Goal: Ask a question

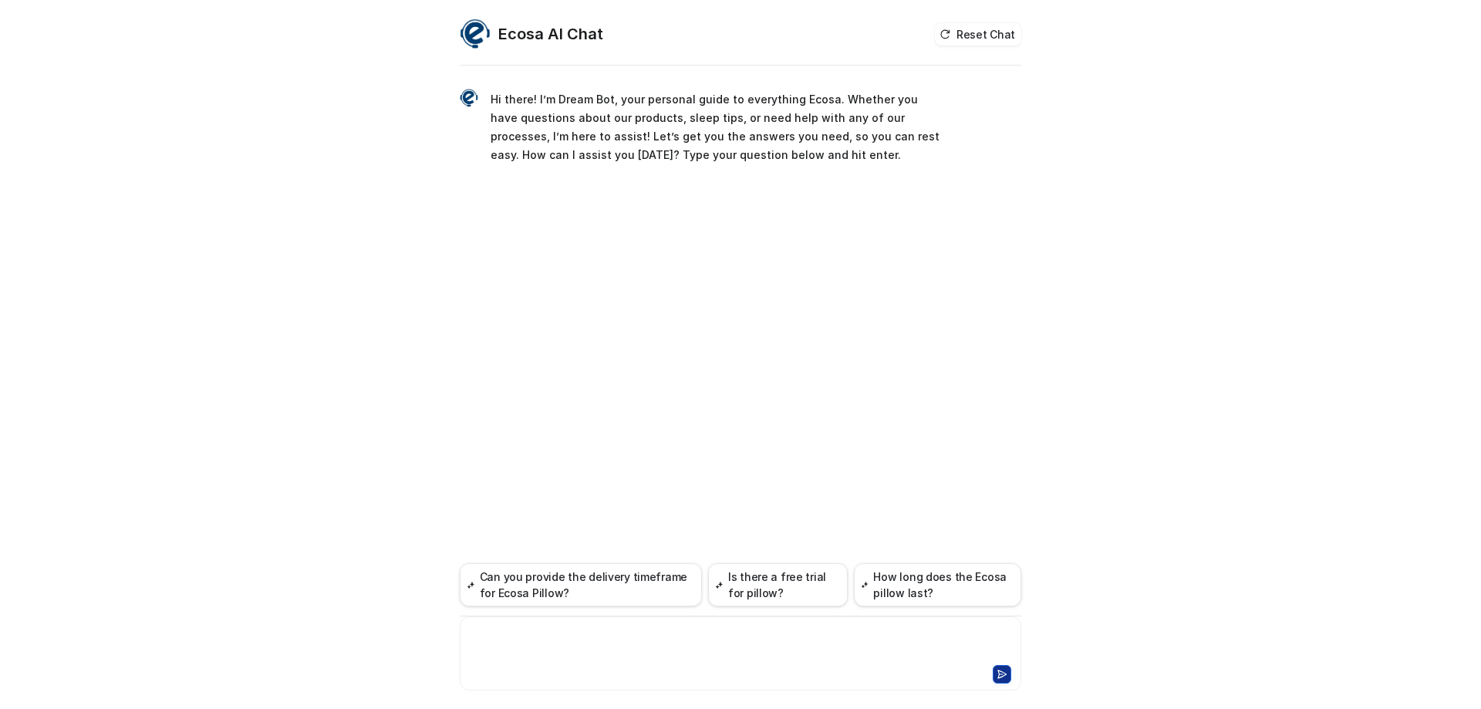
paste div
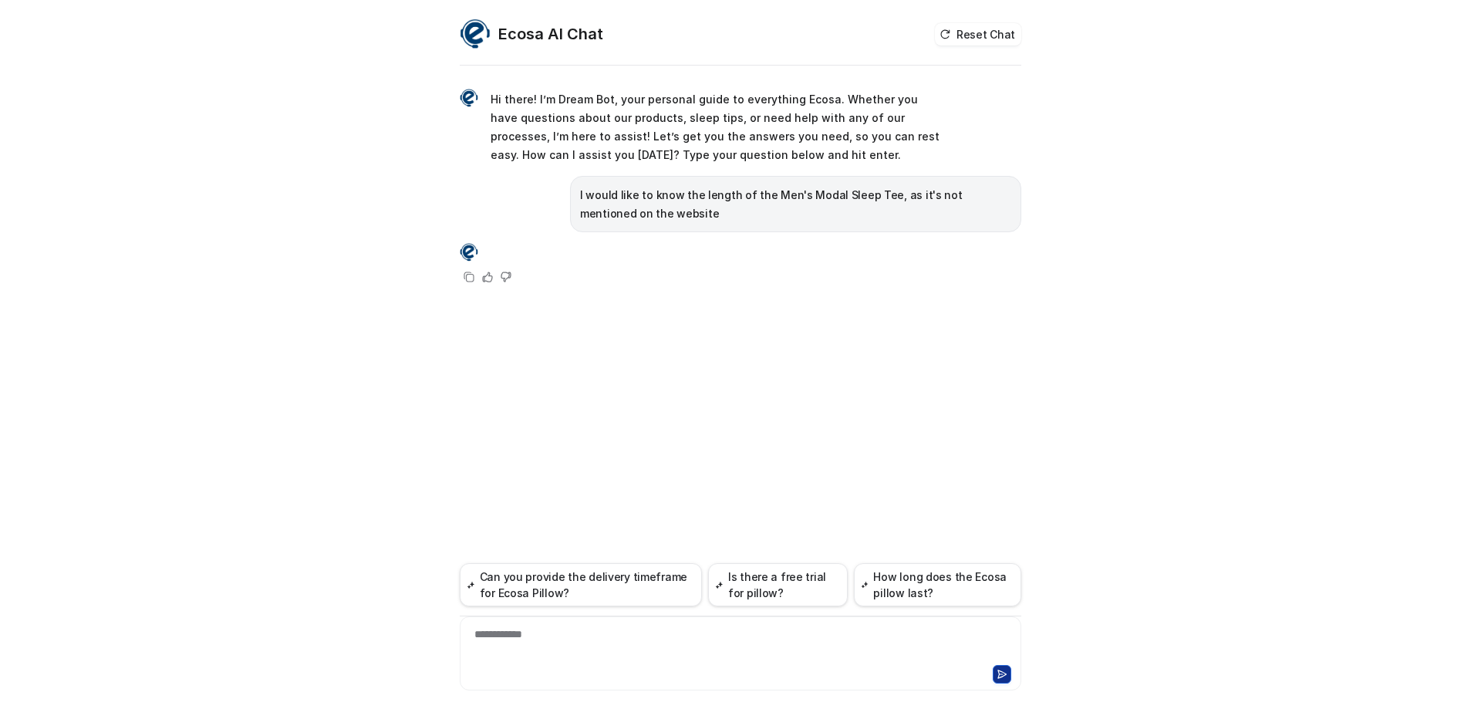
click at [468, 255] on img at bounding box center [469, 252] width 19 height 19
click at [559, 622] on div "**********" at bounding box center [741, 653] width 562 height 74
click at [563, 637] on div at bounding box center [741, 643] width 554 height 35
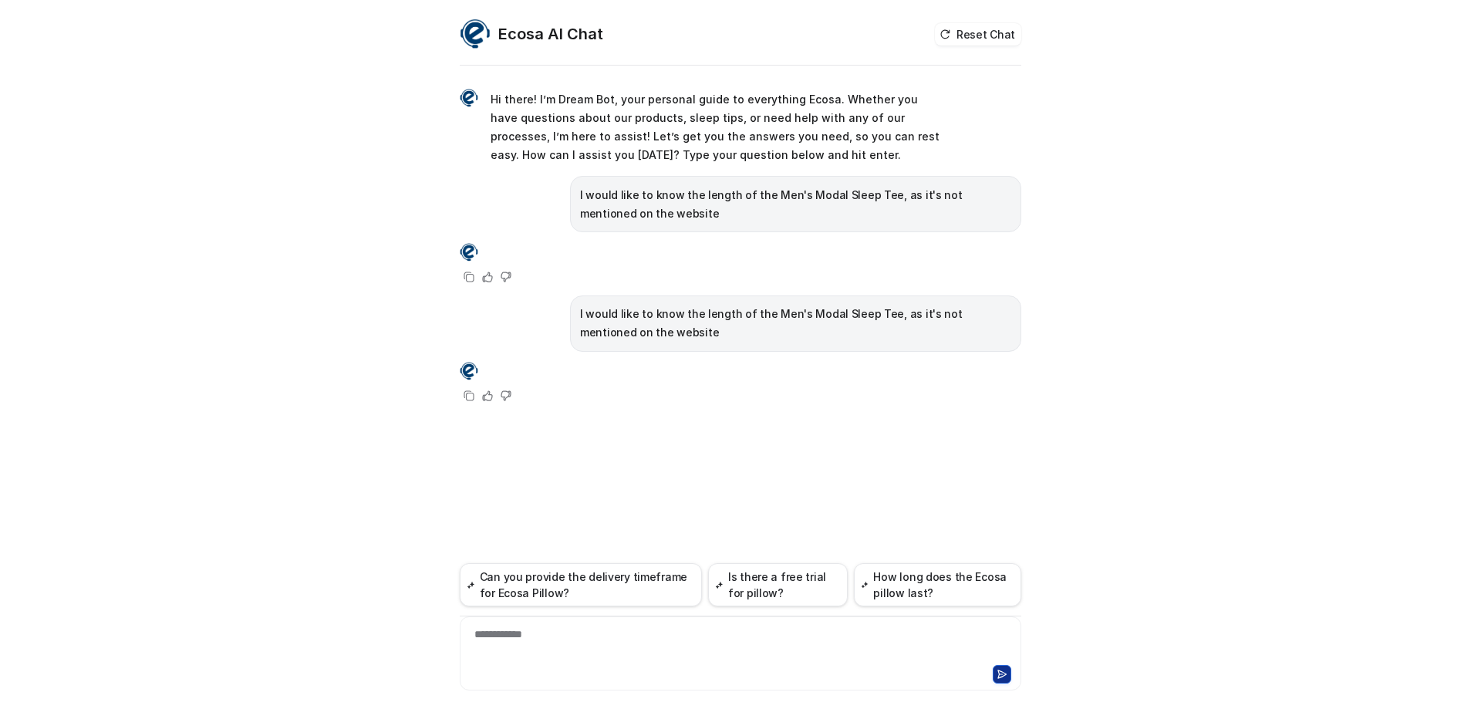
click at [469, 376] on img at bounding box center [469, 371] width 19 height 19
click at [507, 392] on icon at bounding box center [505, 395] width 9 height 9
click at [506, 279] on icon at bounding box center [505, 276] width 9 height 9
click at [512, 398] on div "Not helpful" at bounding box center [506, 396] width 19 height 19
click at [585, 635] on div "**********" at bounding box center [741, 643] width 554 height 35
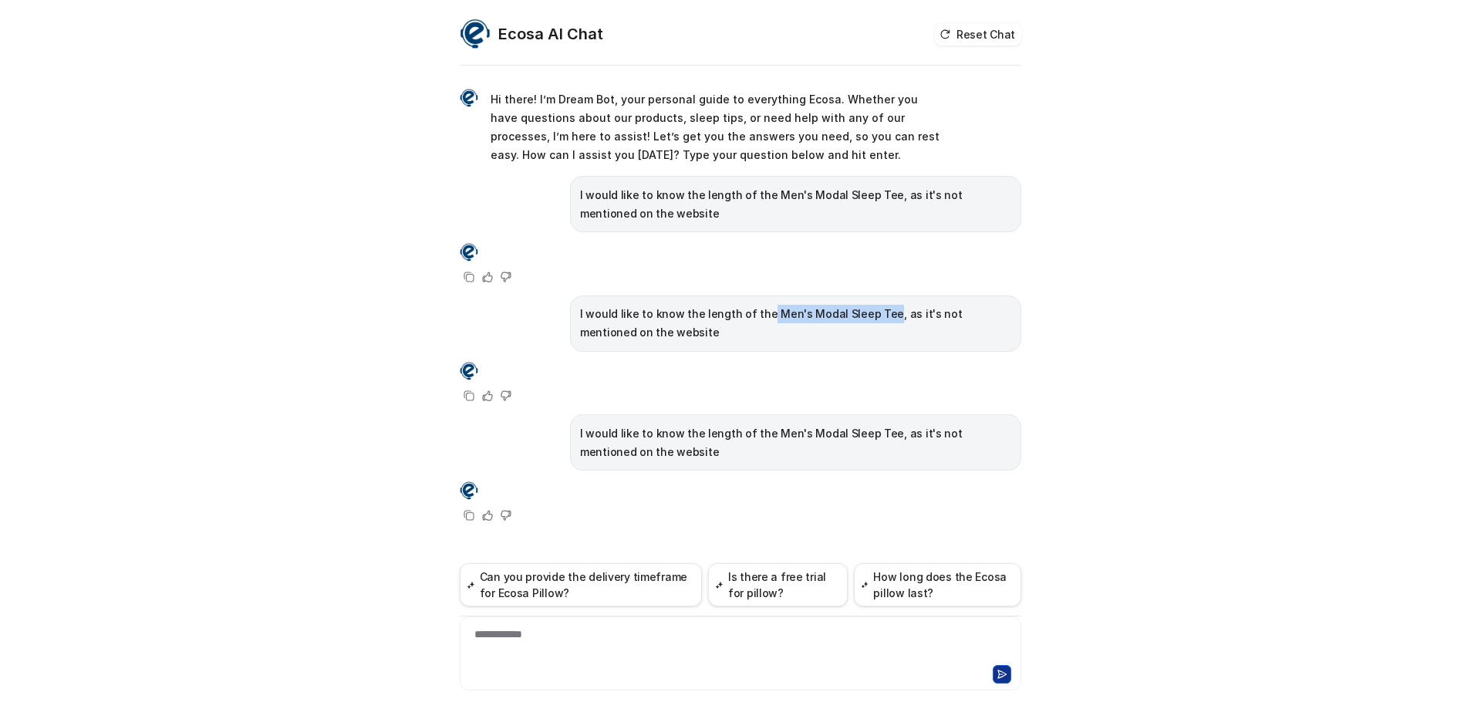
drag, startPoint x: 766, startPoint y: 314, endPoint x: 877, endPoint y: 313, distance: 111.1
click at [877, 313] on p "I would like to know the length of the Men's Modal Sleep Tee, as it's not menti…" at bounding box center [795, 323] width 431 height 37
copy p "Men's Modal Sleep Tee"
